Goal: Task Accomplishment & Management: Manage account settings

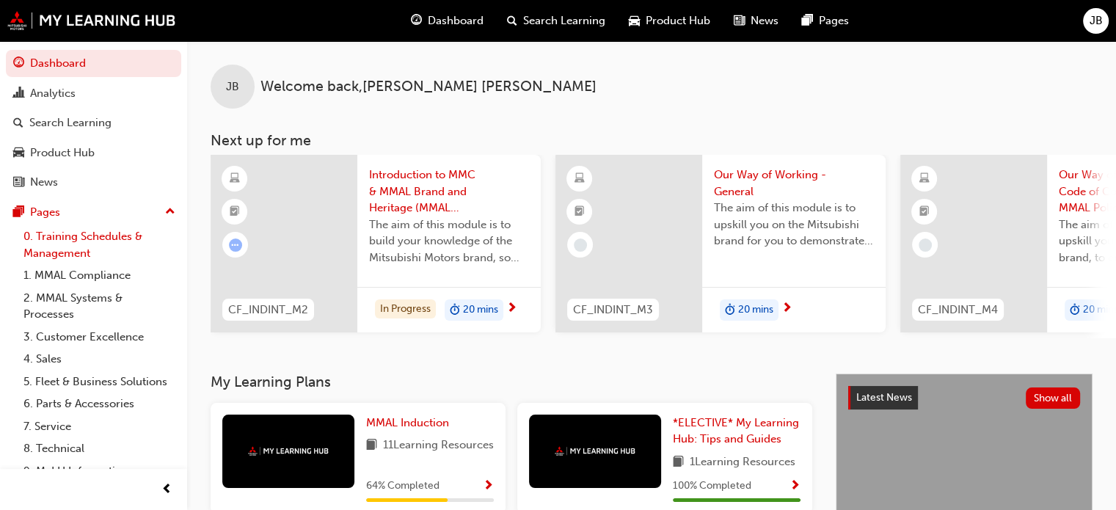
click at [62, 248] on link "0. Training Schedules & Management" at bounding box center [100, 244] width 164 height 39
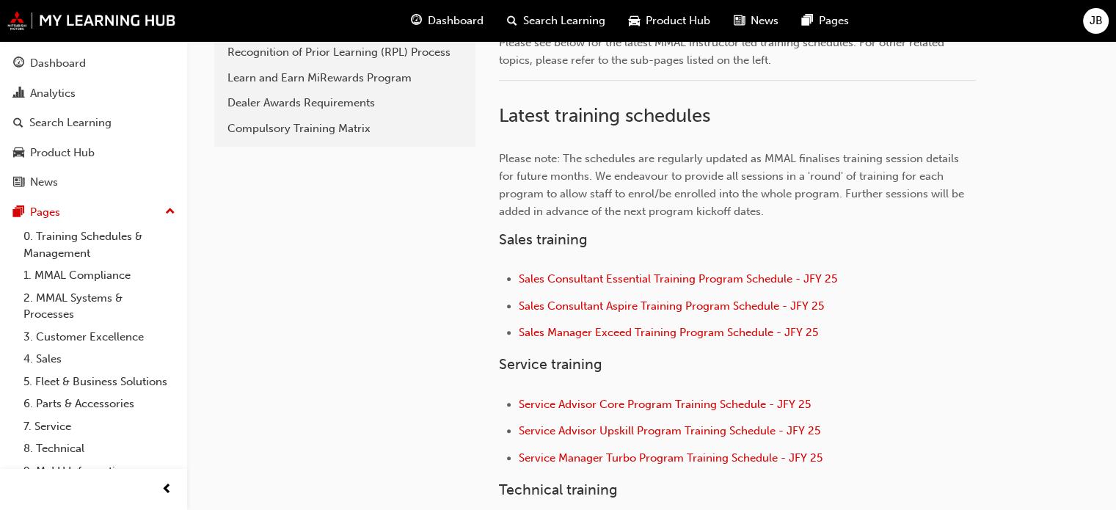
scroll to position [490, 0]
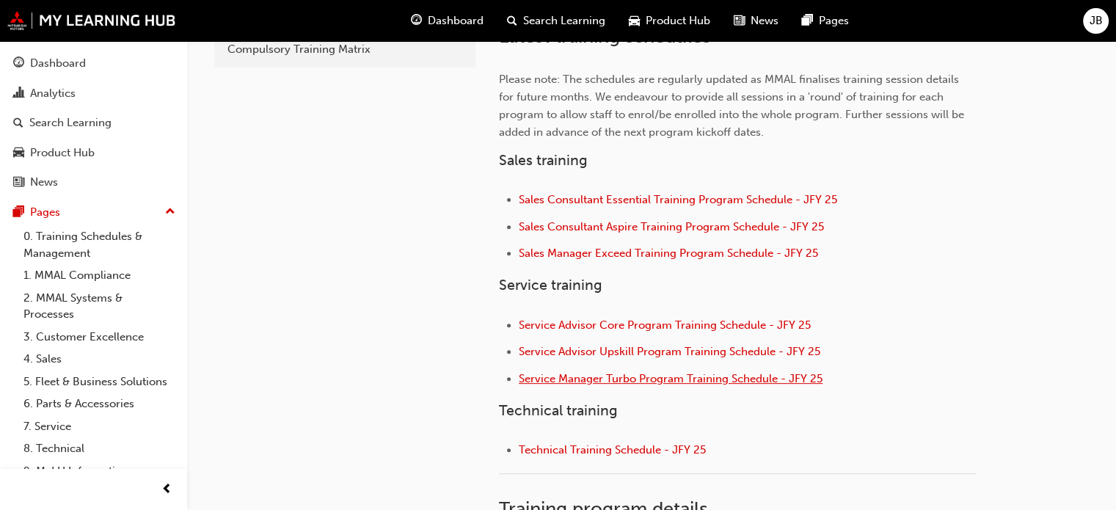
click at [608, 374] on span "Service Manager Turbo Program Training Schedule - JFY 25" at bounding box center [671, 378] width 304 height 13
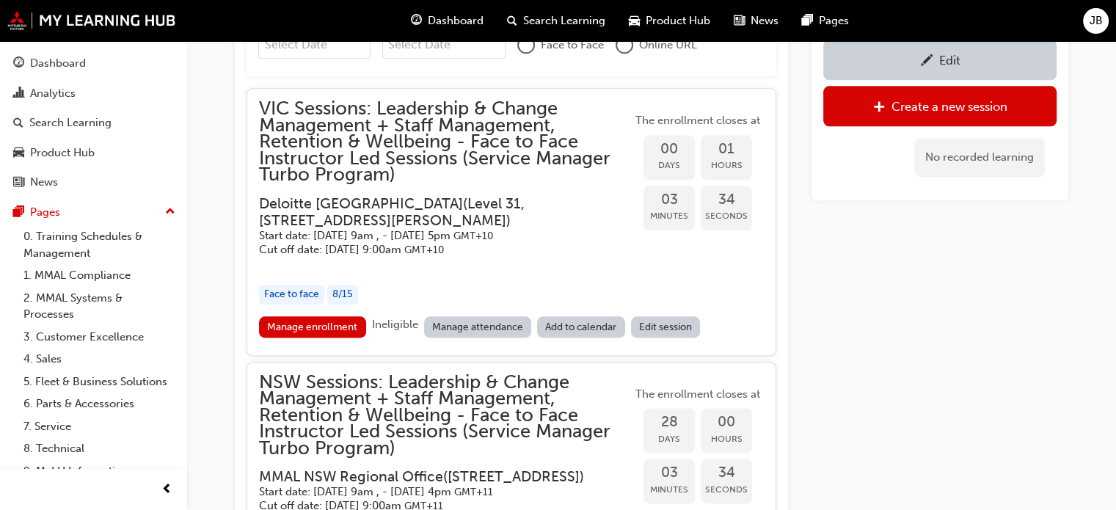
scroll to position [1772, 0]
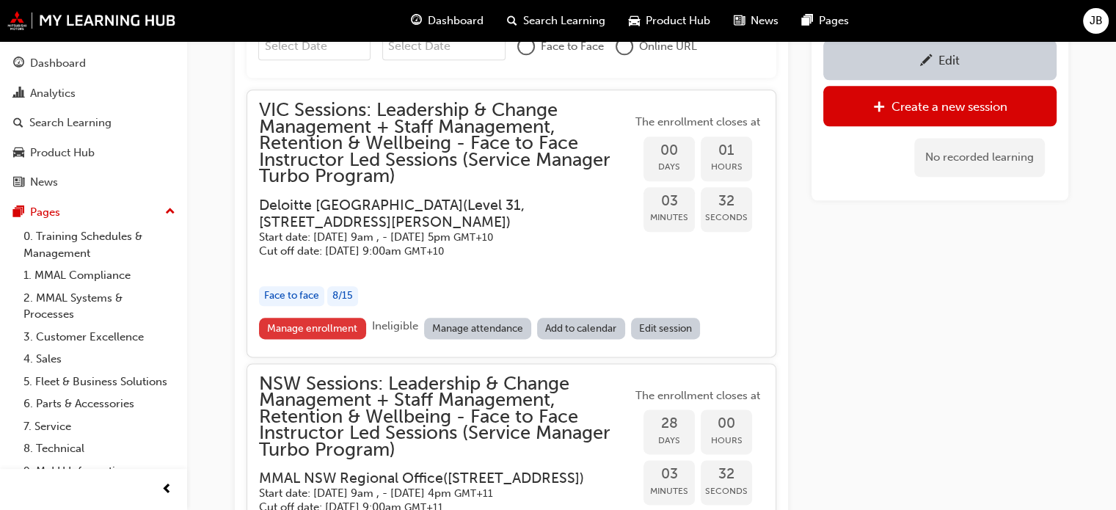
click at [321, 325] on link "Manage enrollment" at bounding box center [312, 328] width 107 height 21
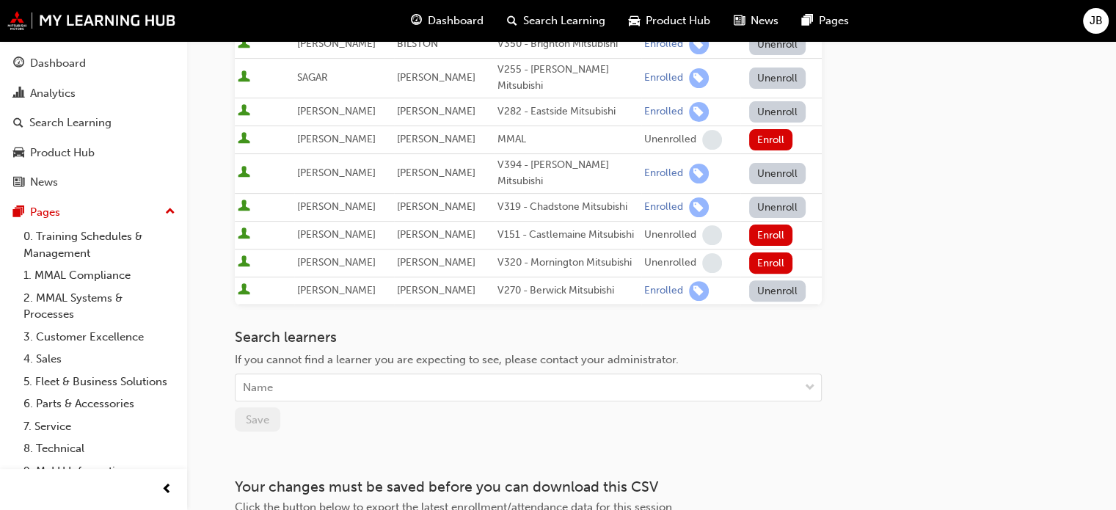
scroll to position [531, 0]
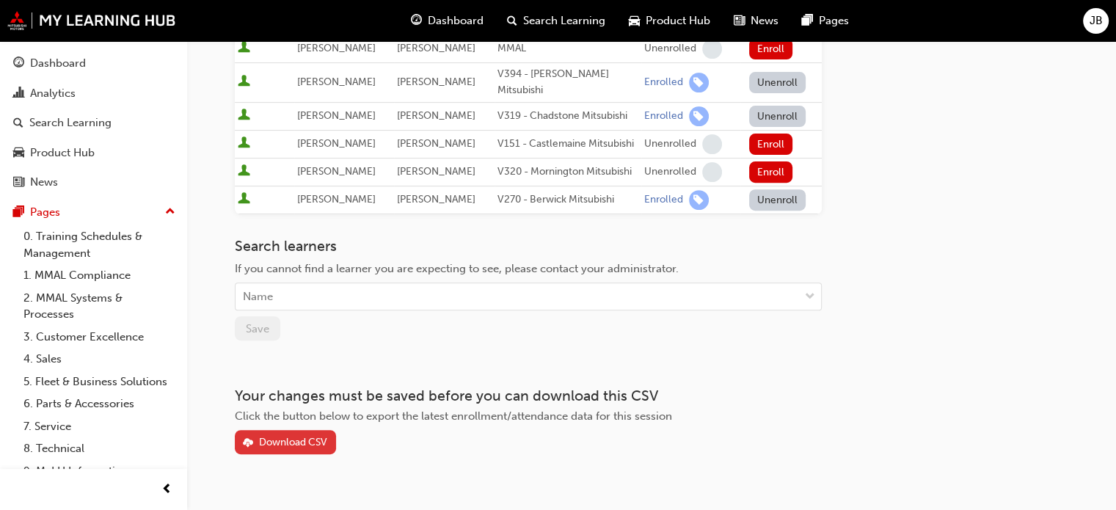
click at [290, 436] on div "Download CSV" at bounding box center [293, 442] width 68 height 12
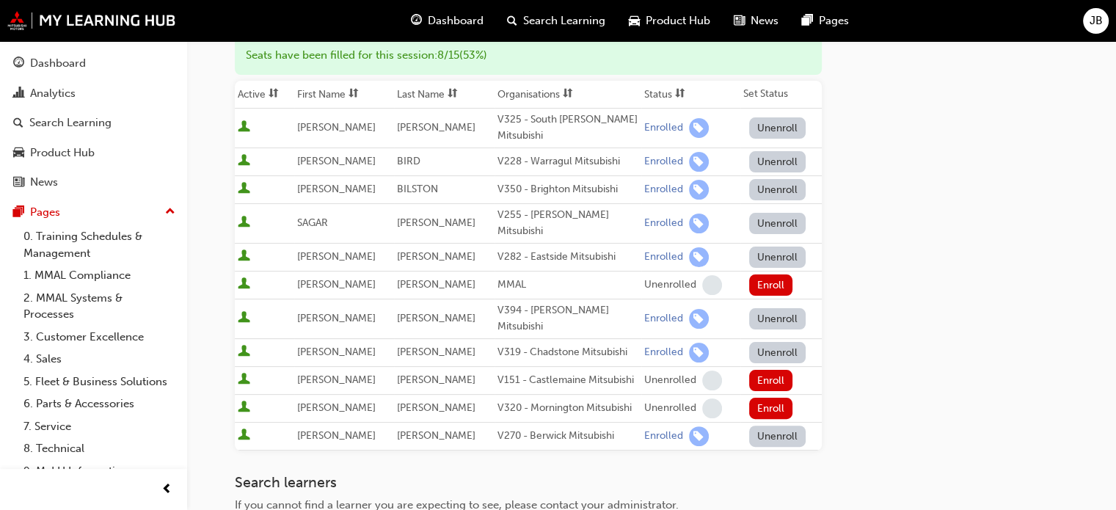
scroll to position [288, 0]
